Goal: Transaction & Acquisition: Complete application form

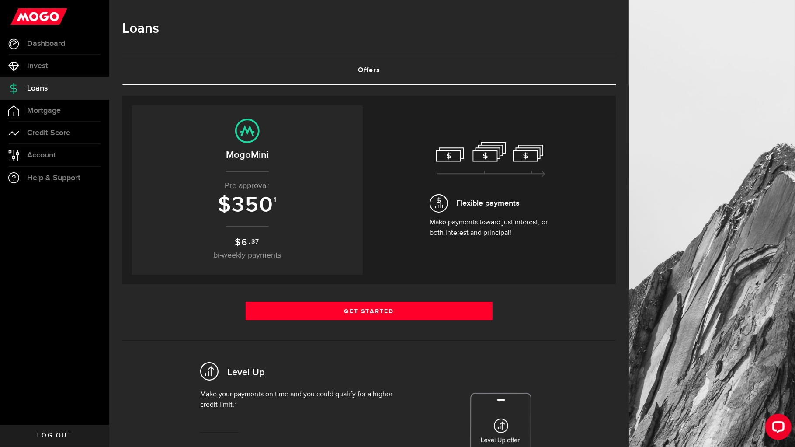
scroll to position [44, 0]
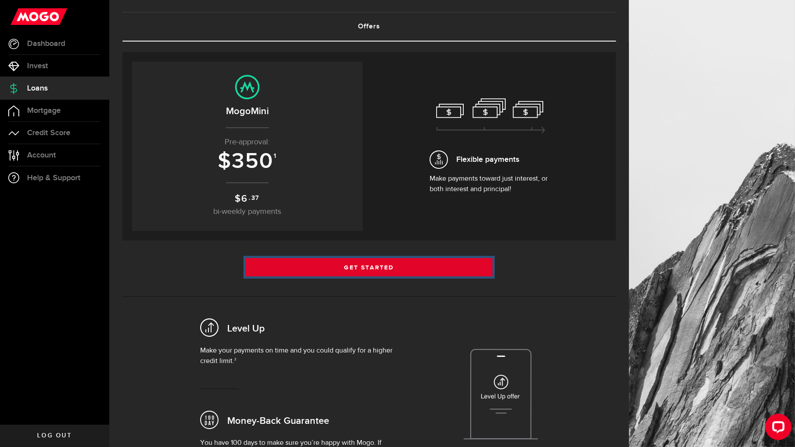
click at [357, 268] on link "Get Started" at bounding box center [369, 267] width 247 height 18
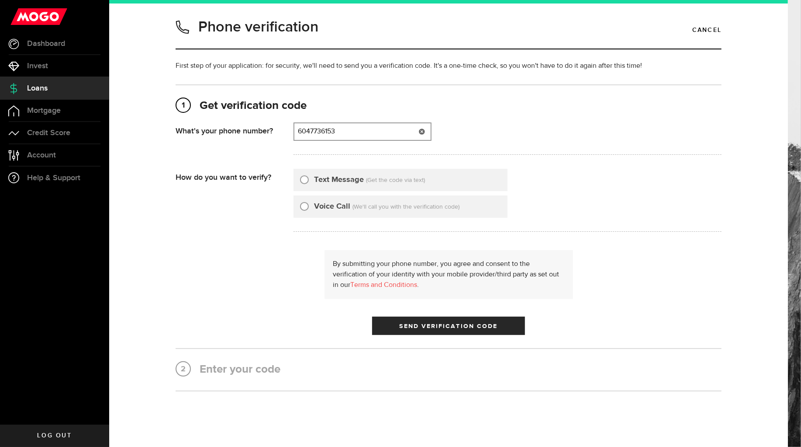
type input "6047736153"
click at [302, 205] on input "Voice Call" at bounding box center [304, 205] width 9 height 9
radio input "true"
click at [436, 326] on span "Send Verification Code" at bounding box center [449, 326] width 98 height 6
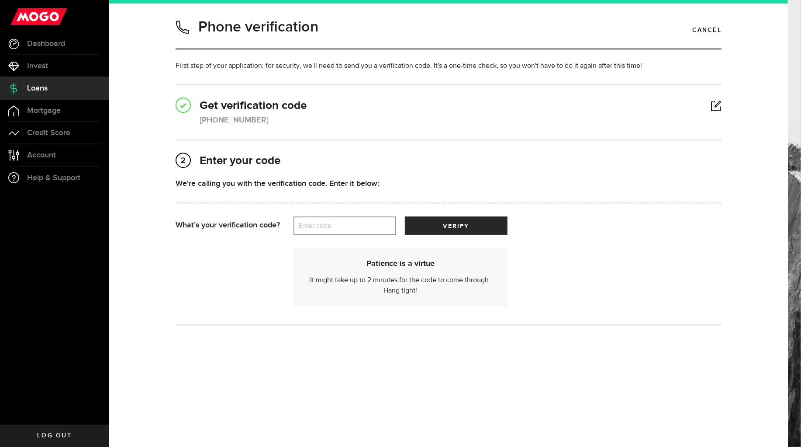
click at [309, 222] on label "Enter code" at bounding box center [345, 226] width 103 height 18
click at [309, 222] on input "Enter code" at bounding box center [345, 225] width 103 height 18
type input "25149"
click at [444, 230] on button "verify" at bounding box center [456, 225] width 103 height 18
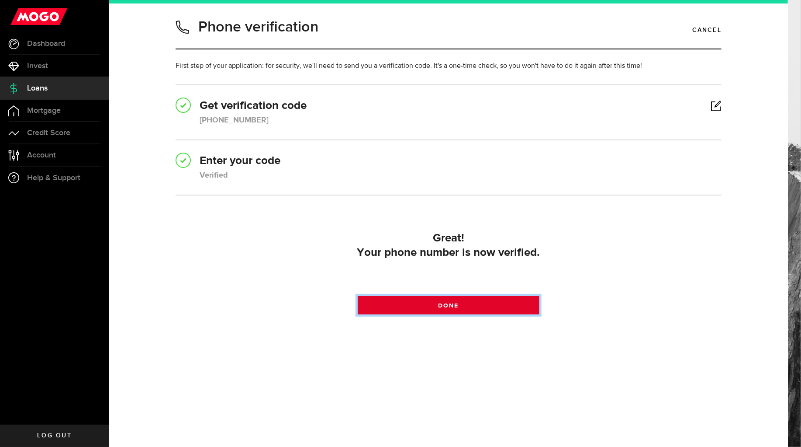
click at [422, 307] on link "Done" at bounding box center [449, 305] width 182 height 18
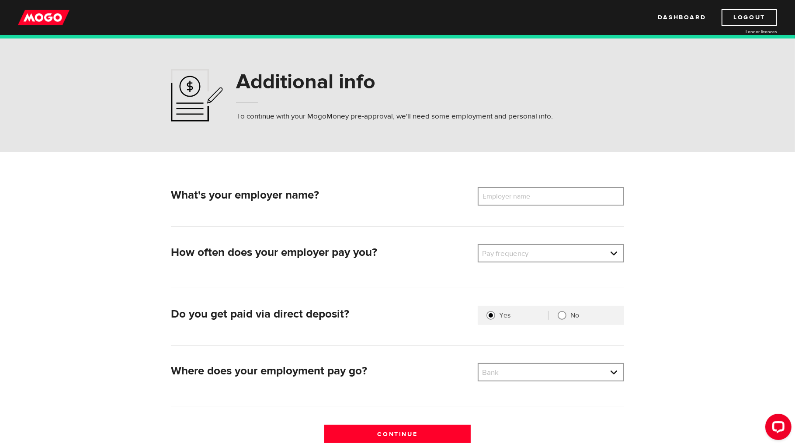
click at [526, 199] on label "Employer name" at bounding box center [513, 196] width 70 height 18
click at [526, 199] on input "Employer name" at bounding box center [551, 196] width 146 height 18
type input "Equicare Health Inc"
click at [526, 313] on li "Semi-Monthly" at bounding box center [550, 311] width 145 height 14
select select "3"
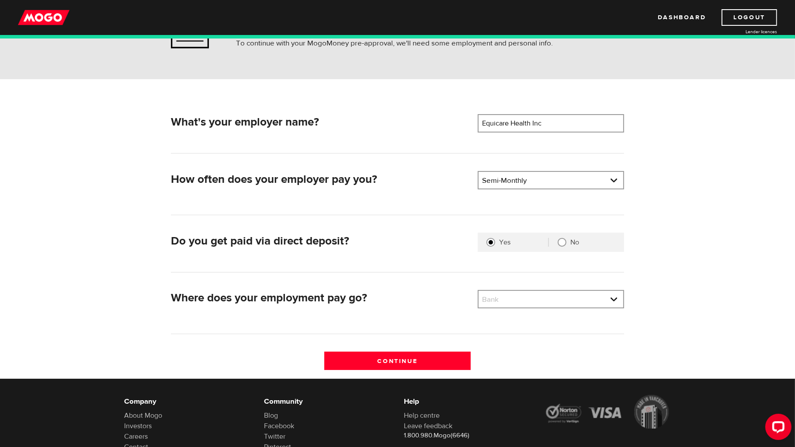
scroll to position [87, 0]
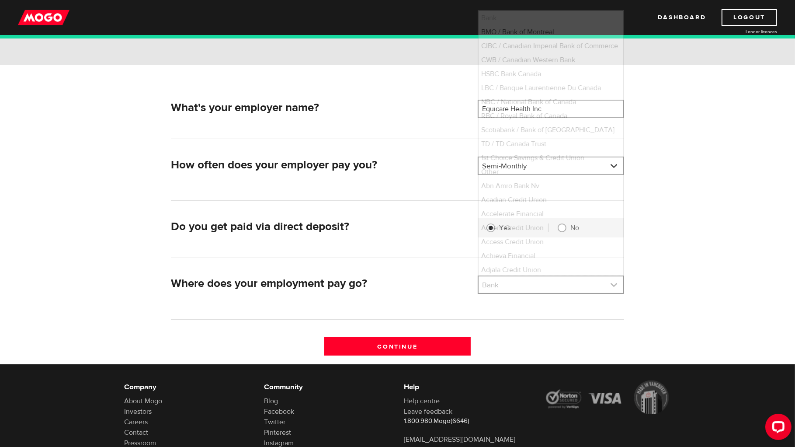
click at [501, 290] on link at bounding box center [550, 284] width 145 height 17
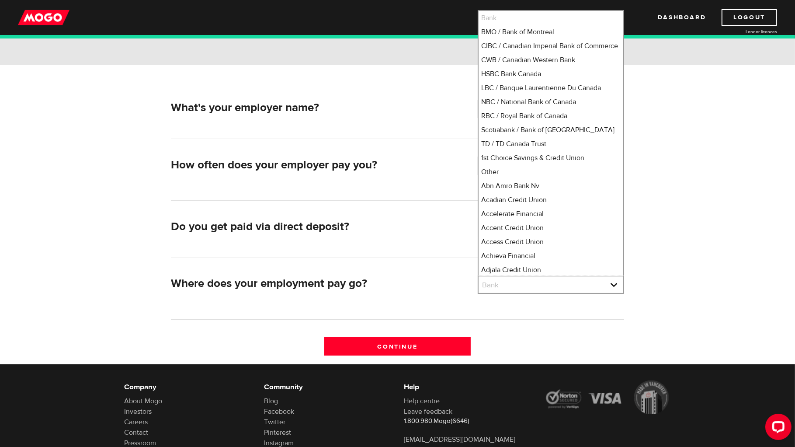
scroll to position [11, 0]
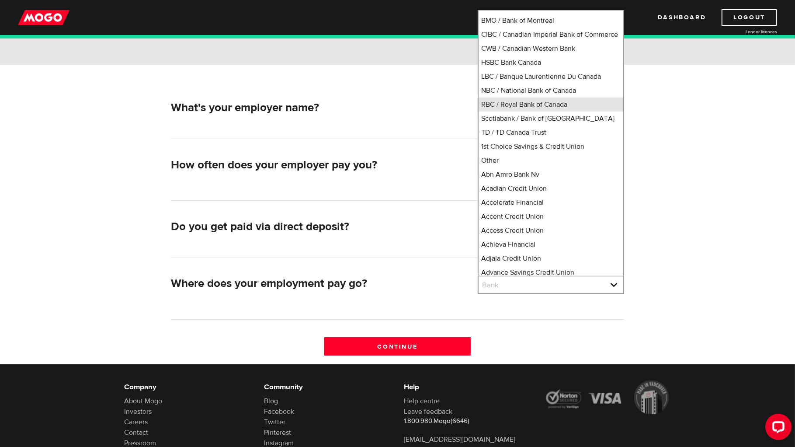
click at [548, 111] on li "RBC / Royal Bank of Canada" at bounding box center [550, 104] width 145 height 14
select select "8"
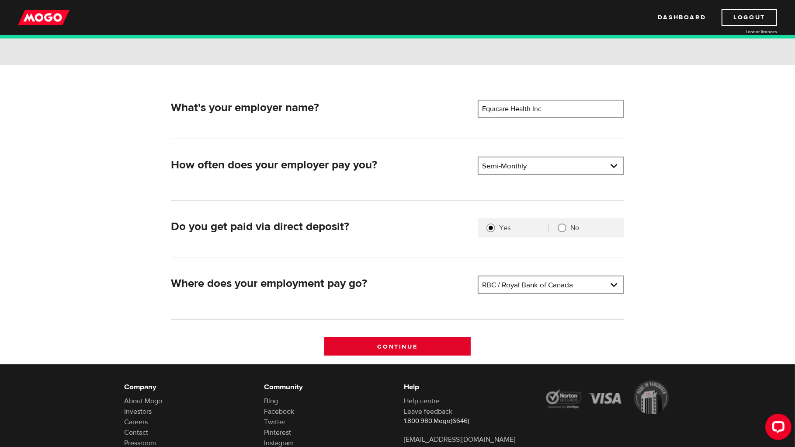
click at [423, 339] on input "Continue" at bounding box center [397, 346] width 146 height 18
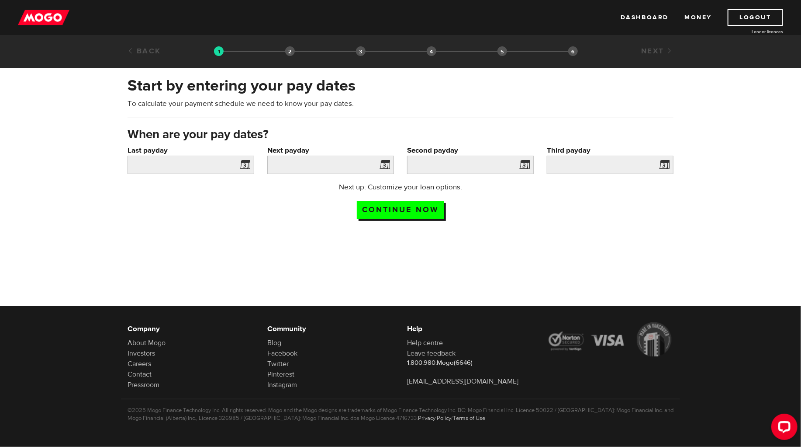
click at [243, 165] on span at bounding box center [243, 166] width 13 height 14
click at [211, 165] on input "Last payday" at bounding box center [191, 165] width 127 height 18
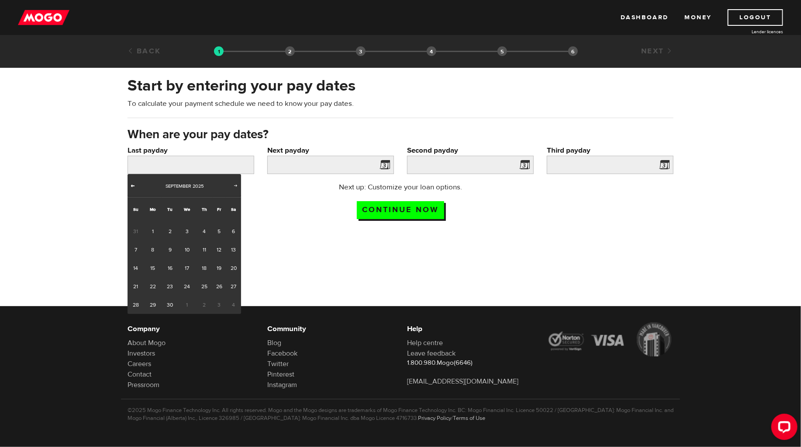
click at [132, 187] on span "Prev" at bounding box center [132, 185] width 7 height 7
click at [217, 304] on link "29" at bounding box center [219, 304] width 14 height 18
type input "2025/08/29"
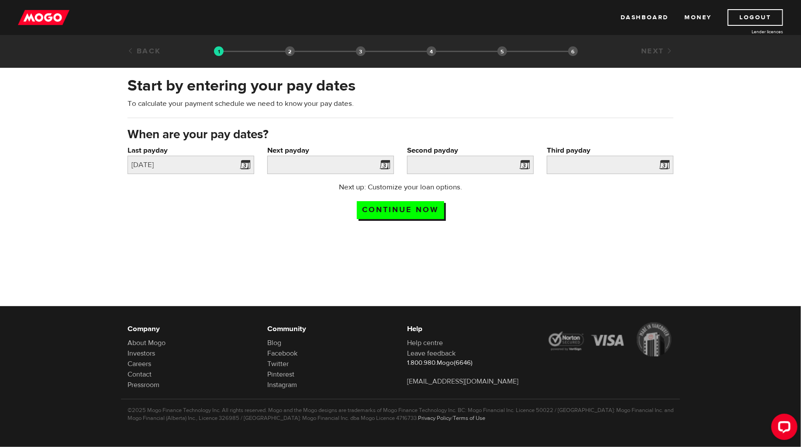
click at [387, 164] on span at bounding box center [383, 166] width 13 height 14
click at [308, 169] on input "Next payday" at bounding box center [330, 165] width 127 height 18
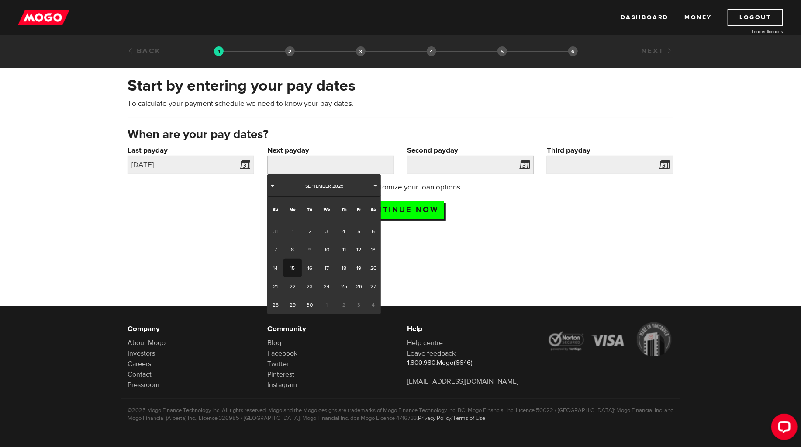
click at [294, 263] on link "15" at bounding box center [293, 268] width 18 height 18
type input "2025/09/15"
type input "2025/9/30"
type input "2025/10/15"
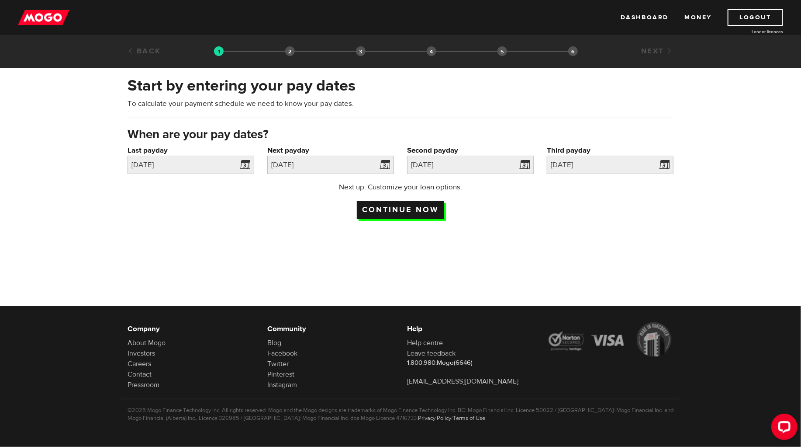
click at [367, 207] on input "Continue now" at bounding box center [400, 210] width 87 height 18
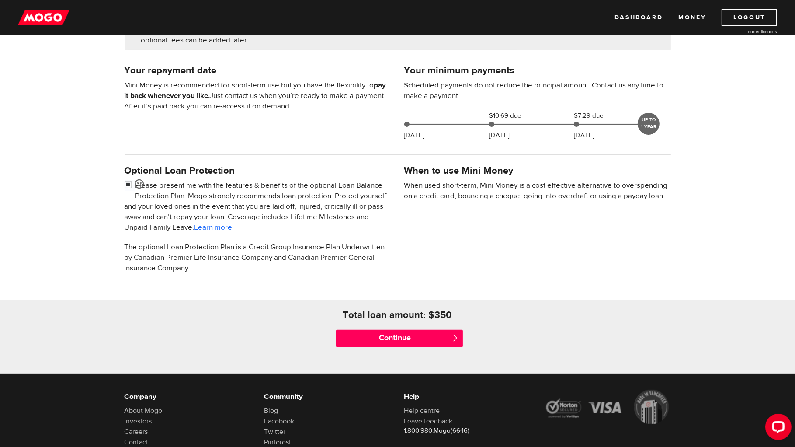
scroll to position [175, 0]
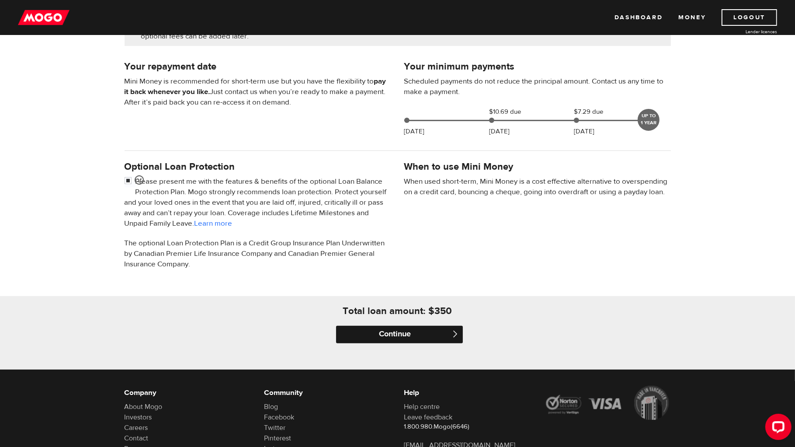
click at [383, 334] on input "Continue" at bounding box center [399, 333] width 127 height 17
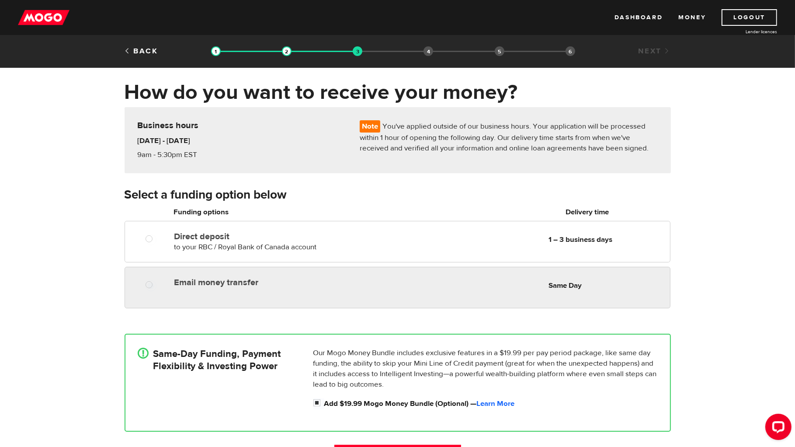
radio input "true"
click at [145, 287] on div at bounding box center [152, 285] width 52 height 11
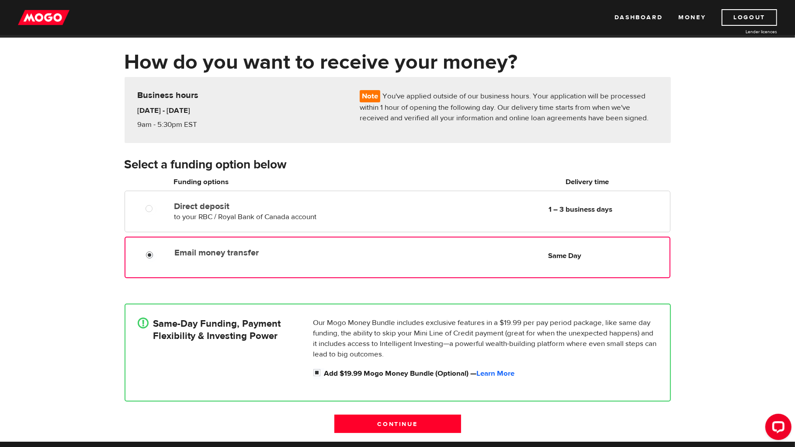
scroll to position [44, 0]
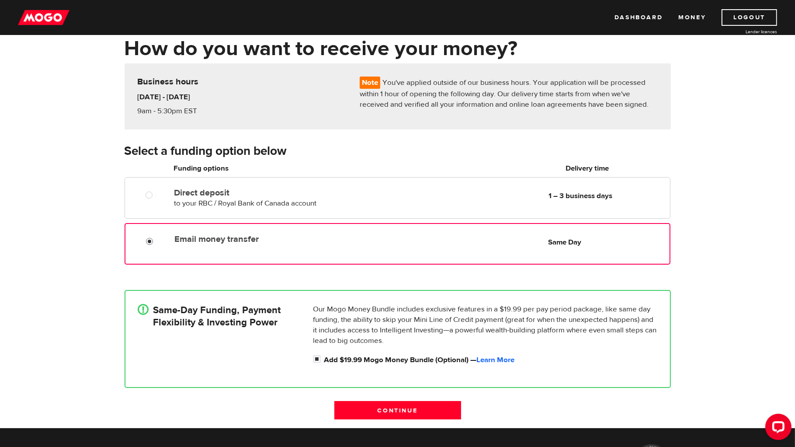
click at [161, 326] on h4 "Same-Day Funding, Payment Flexibility & Investing Power" at bounding box center [217, 316] width 128 height 24
click at [402, 405] on input "Continue" at bounding box center [397, 410] width 127 height 18
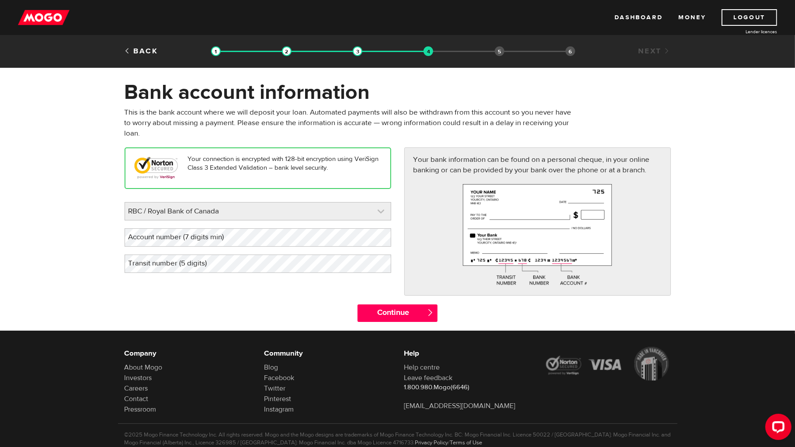
click at [252, 210] on link at bounding box center [258, 210] width 266 height 17
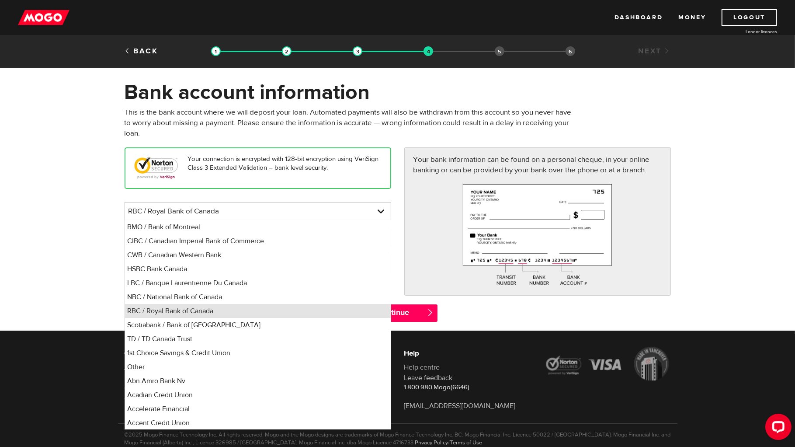
click at [195, 306] on li "RBC / Royal Bank of Canada" at bounding box center [258, 311] width 266 height 14
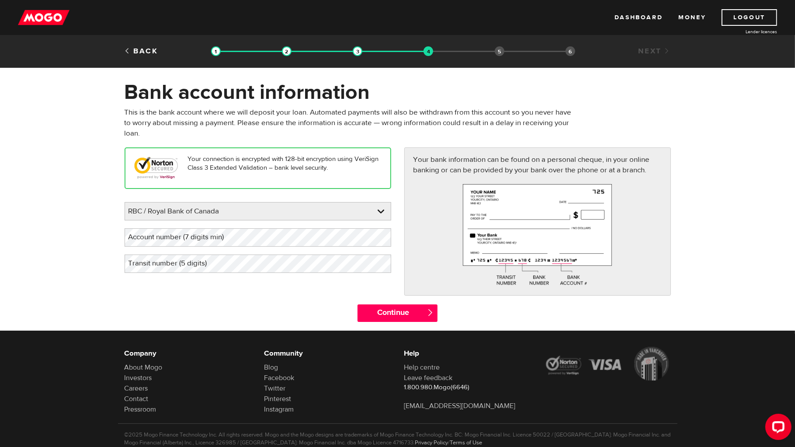
click at [228, 236] on label "Account number (7 digits min)" at bounding box center [184, 237] width 118 height 18
click at [149, 261] on label "Transit number (5 digits)" at bounding box center [175, 263] width 100 height 18
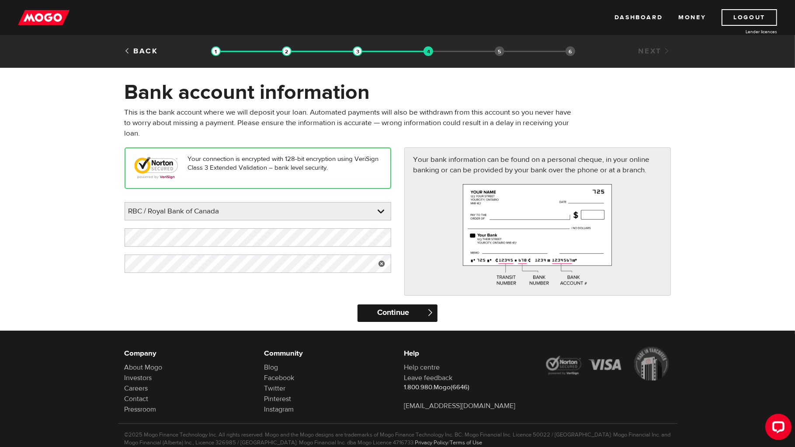
click at [379, 315] on input "Continue" at bounding box center [397, 312] width 80 height 17
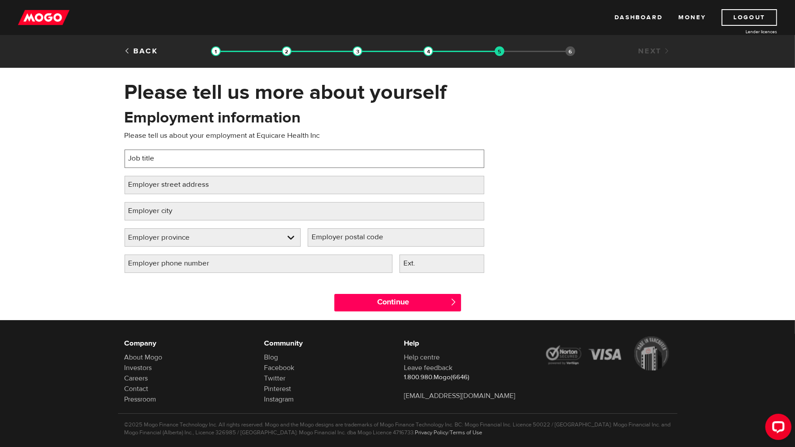
click at [192, 162] on input "Job title" at bounding box center [305, 158] width 360 height 18
type input "Senior Technical Specialist"
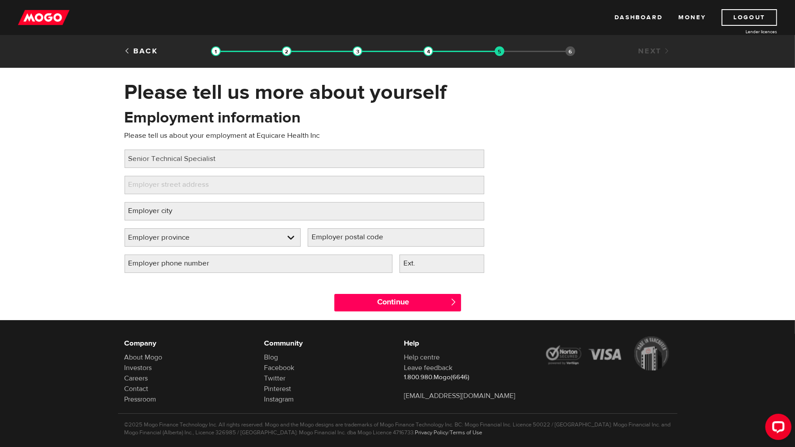
click at [166, 177] on label "Employer street address" at bounding box center [176, 185] width 103 height 18
click at [166, 177] on input "Employer street address" at bounding box center [305, 185] width 360 height 18
paste input "[STREET_ADDRESS]"
drag, startPoint x: 202, startPoint y: 186, endPoint x: 323, endPoint y: 190, distance: 121.5
click at [323, 190] on input "[STREET_ADDRESS]" at bounding box center [305, 185] width 360 height 18
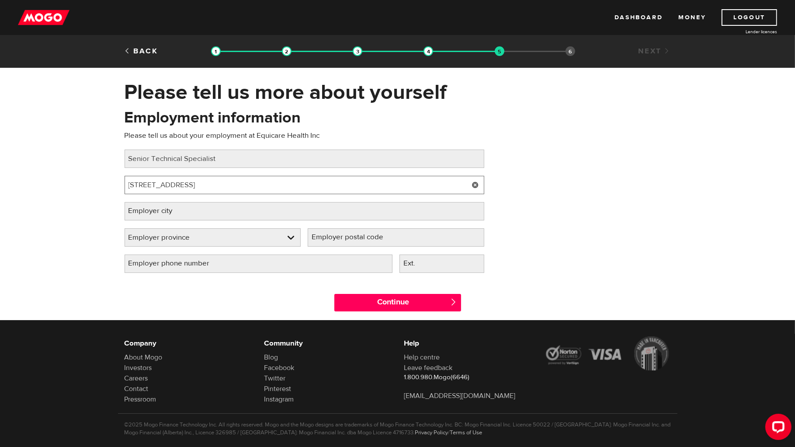
type input "[STREET_ADDRESS]"
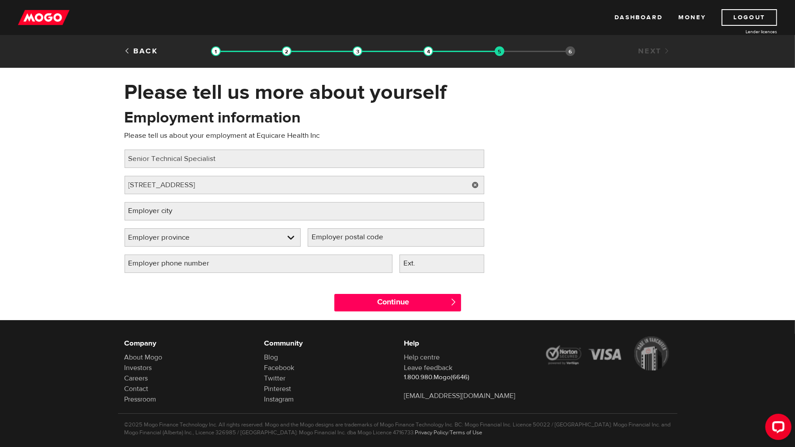
click at [170, 212] on label "Employer city" at bounding box center [158, 211] width 66 height 18
click at [170, 212] on input "Employer city" at bounding box center [305, 211] width 360 height 18
paste input "[STREET_ADDRESS]"
drag, startPoint x: 133, startPoint y: 210, endPoint x: 104, endPoint y: 212, distance: 28.9
click at [104, 212] on div "Please tell us more about yourself Oops! Please review the areas highlighted be…" at bounding box center [397, 200] width 795 height 240
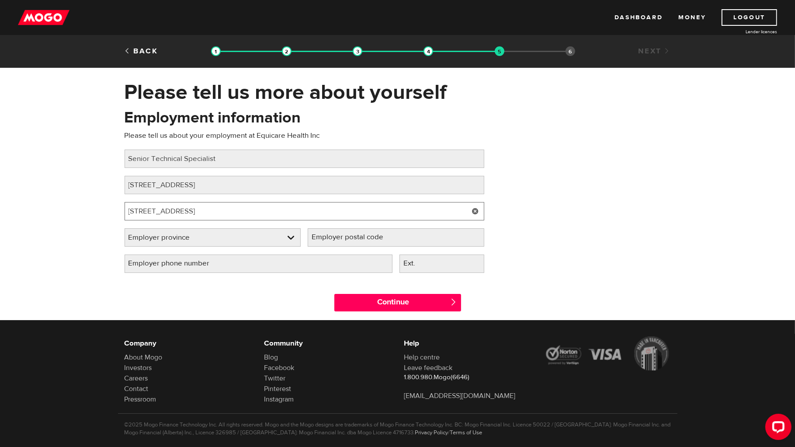
drag, startPoint x: 209, startPoint y: 211, endPoint x: 163, endPoint y: 211, distance: 46.7
click at [163, 211] on input "[STREET_ADDRESS]" at bounding box center [305, 211] width 360 height 18
type input "[GEOGRAPHIC_DATA]"
click at [349, 238] on label "Employer postal code" at bounding box center [354, 237] width 93 height 18
click at [349, 238] on input "Employer postal code" at bounding box center [396, 237] width 177 height 18
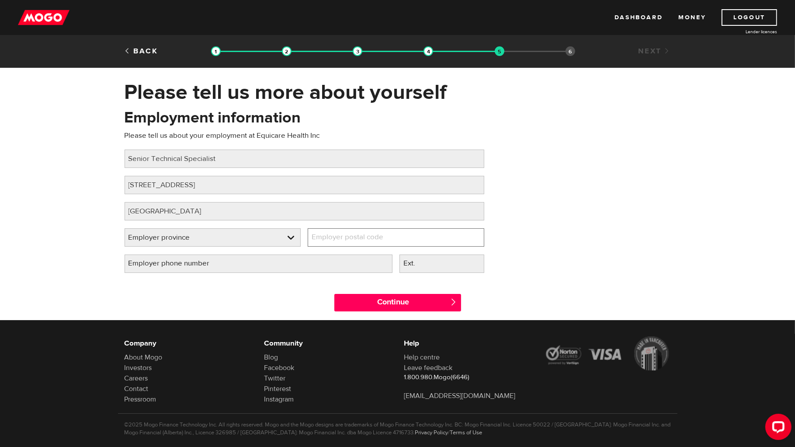
paste input ", BC V5Z 1J5"
drag, startPoint x: 327, startPoint y: 239, endPoint x: 278, endPoint y: 240, distance: 48.5
click at [278, 240] on div "Employer province Please select your employer's province Employer province Empl…" at bounding box center [304, 241] width 367 height 26
type input "V5Z 1J5"
click at [189, 267] on label "Employer phone number" at bounding box center [176, 263] width 103 height 18
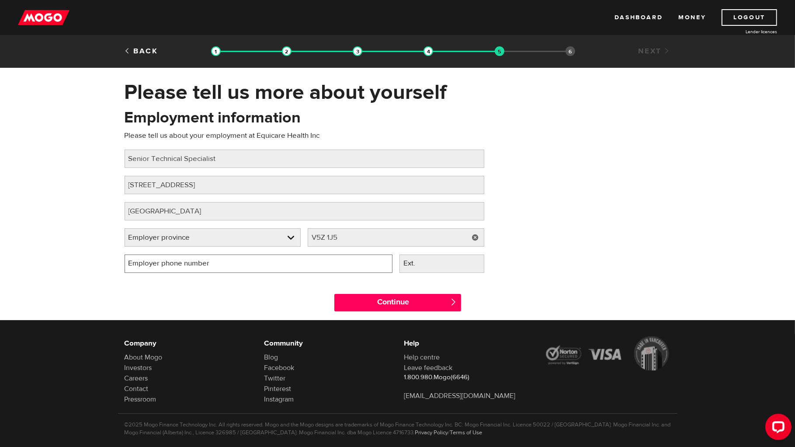
click at [189, 267] on input "Employer phone number" at bounding box center [259, 263] width 268 height 18
type input "[PHONE_NUMBER]"
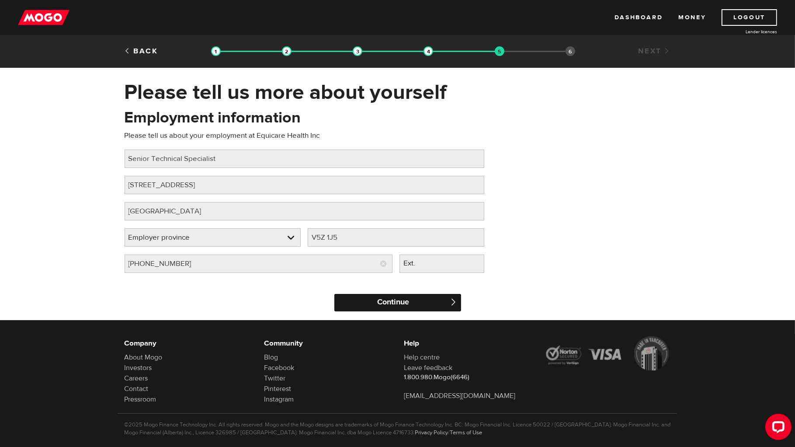
click at [399, 299] on input "Continue" at bounding box center [397, 302] width 127 height 17
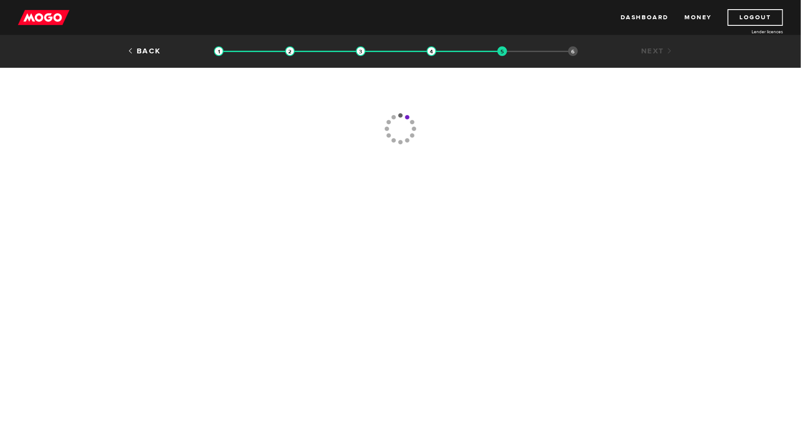
type input "(604) 708-9075"
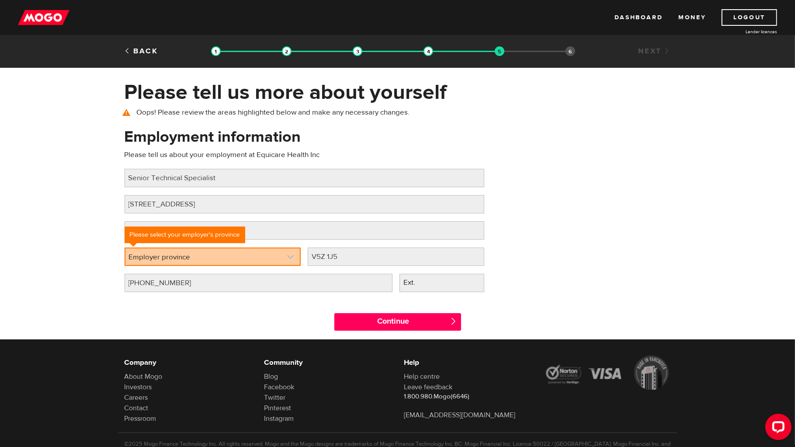
click at [171, 255] on link at bounding box center [212, 256] width 175 height 17
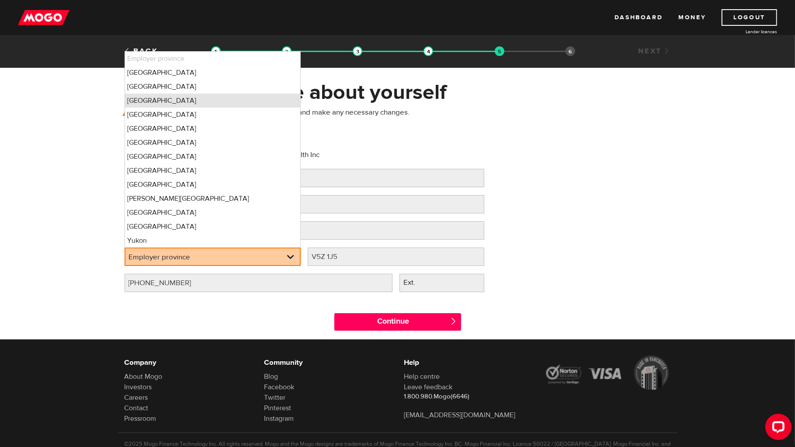
click at [170, 93] on li "Ontario" at bounding box center [213, 100] width 176 height 14
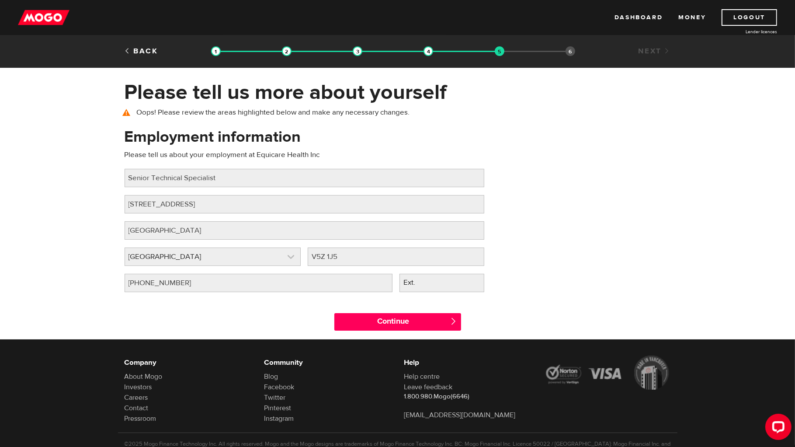
click at [172, 258] on link at bounding box center [213, 256] width 176 height 17
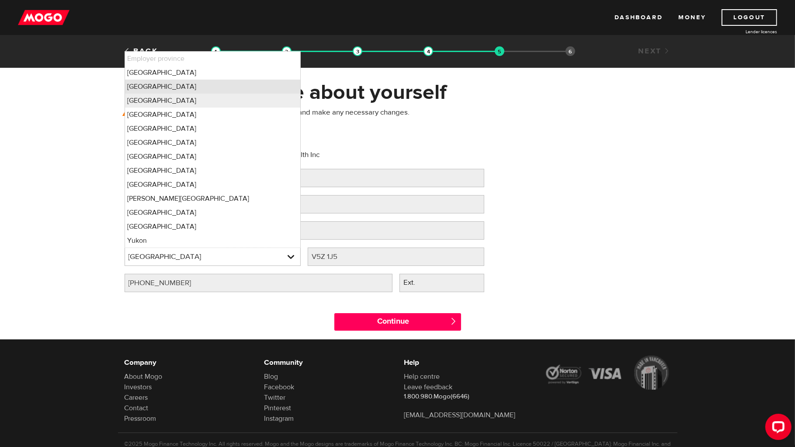
click at [170, 84] on li "British Columbia" at bounding box center [213, 87] width 176 height 14
select select "BC"
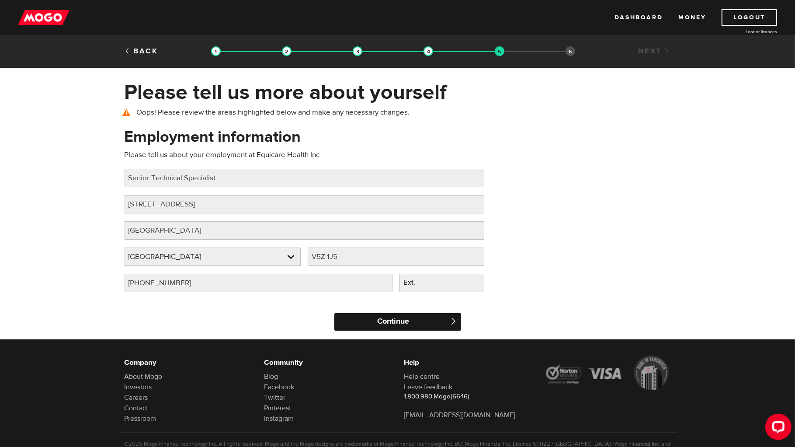
click at [372, 321] on input "Continue" at bounding box center [397, 321] width 127 height 17
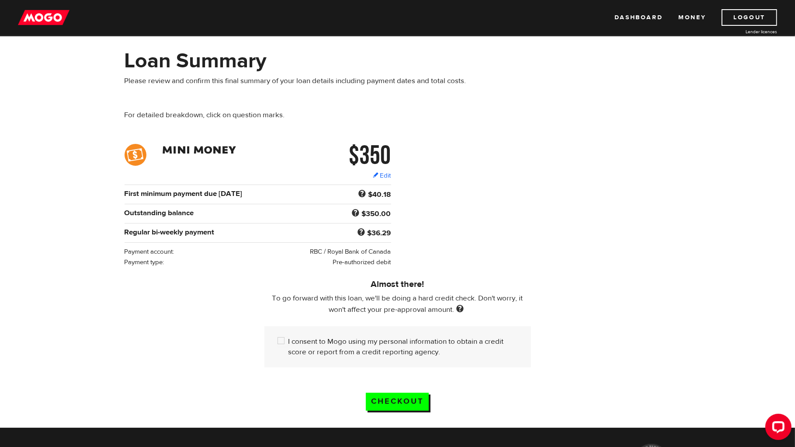
scroll to position [44, 0]
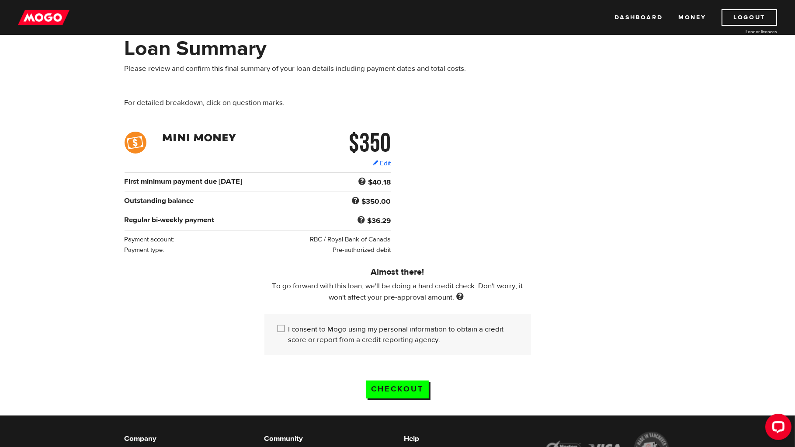
click at [280, 331] on input "I consent to Mogo using my personal information to obtain a credit score or rep…" at bounding box center [282, 329] width 11 height 11
checkbox input "true"
click at [405, 384] on input "Checkout" at bounding box center [397, 389] width 63 height 18
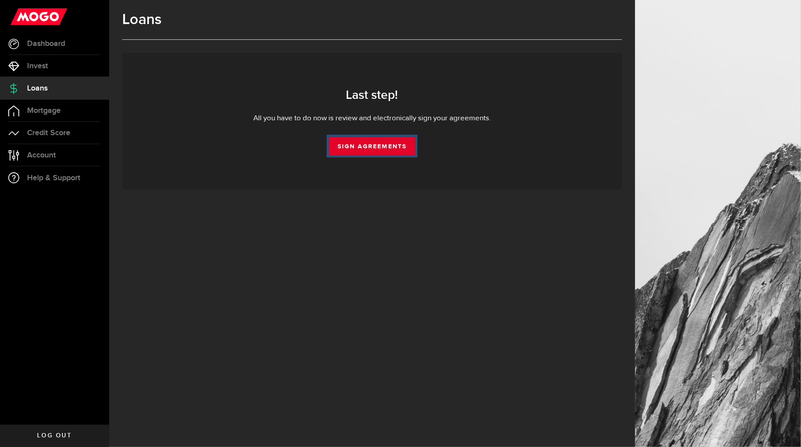
click at [346, 145] on link "Sign Agreements" at bounding box center [372, 146] width 87 height 18
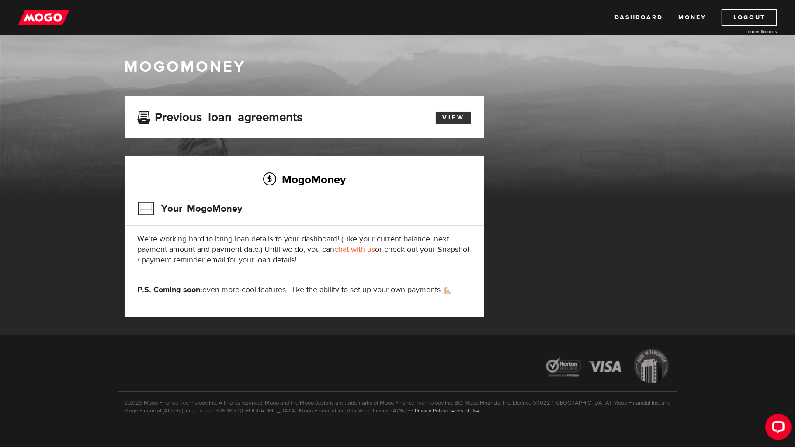
click at [457, 117] on link "View" at bounding box center [453, 117] width 35 height 12
